Goal: Check status: Check status

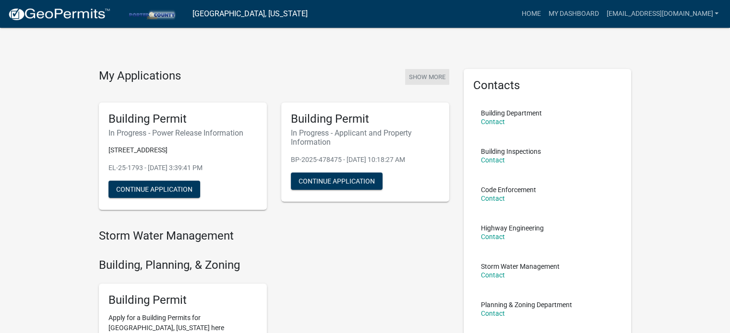
click at [432, 78] on button "Show More" at bounding box center [427, 77] width 44 height 16
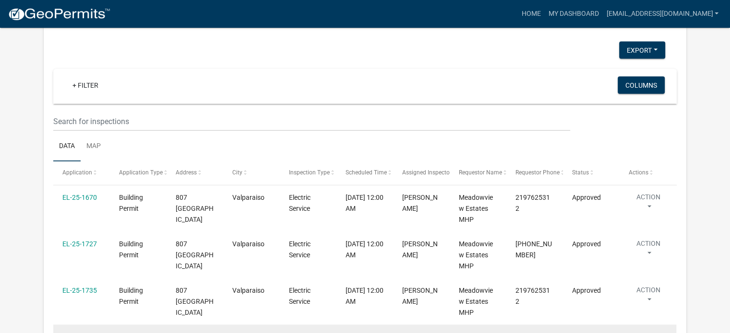
scroll to position [1021, 0]
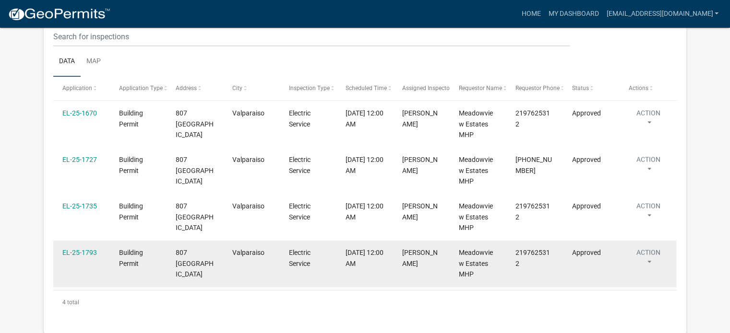
click at [648, 260] on button "Action" at bounding box center [647, 260] width 39 height 24
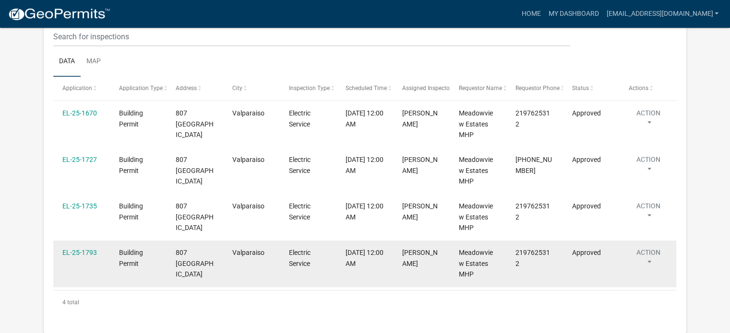
click at [569, 252] on datatable-body-cell "Approved" at bounding box center [591, 264] width 57 height 47
click at [75, 249] on link "EL-25-1793" at bounding box center [79, 253] width 35 height 8
